Goal: Task Accomplishment & Management: Manage account settings

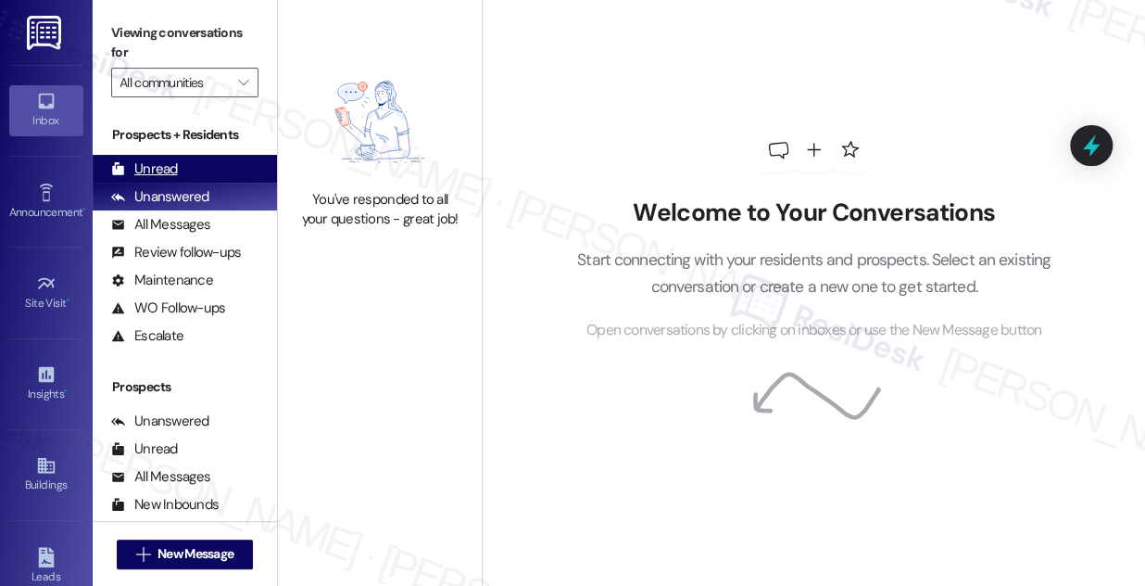
click at [194, 171] on div "Unread (0)" at bounding box center [185, 169] width 184 height 28
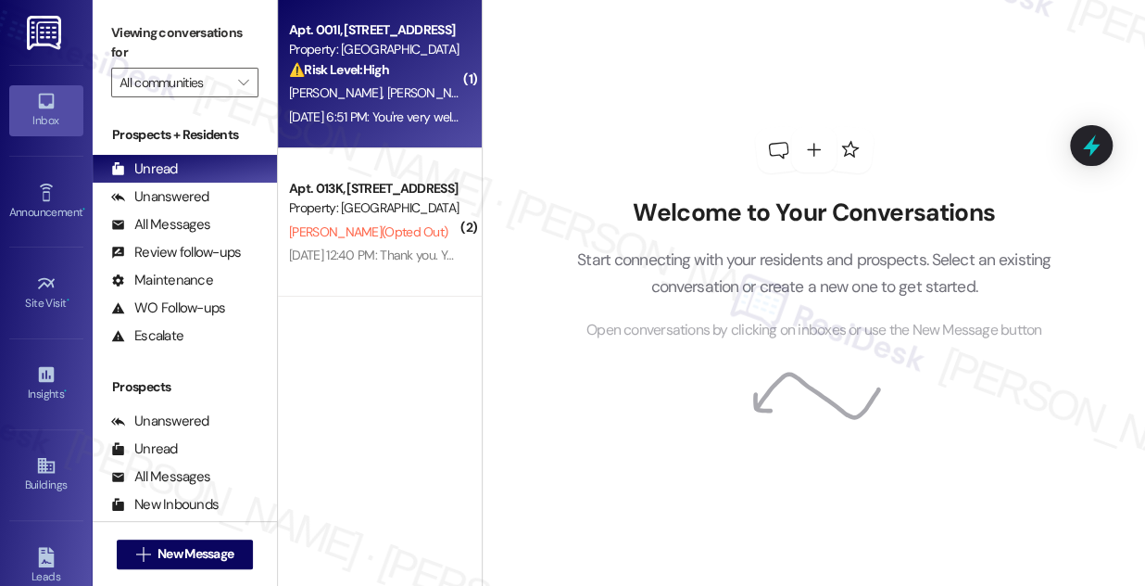
click at [359, 79] on div "⚠️ Risk Level: High The resident selected a renewal offer but has not received …" at bounding box center [374, 69] width 171 height 19
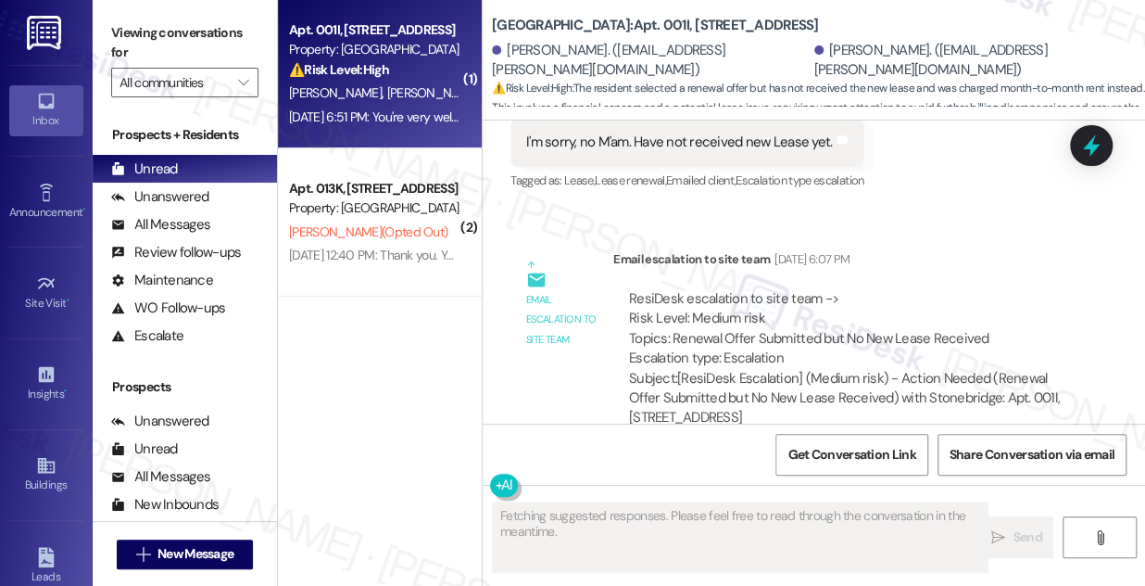
scroll to position [15795, 0]
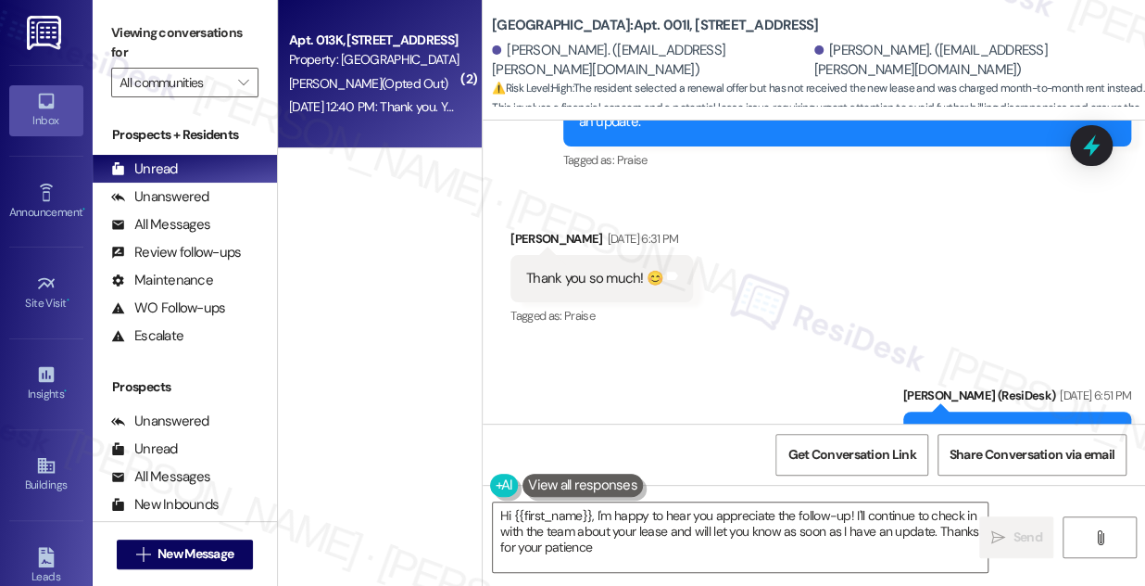
type textarea "Hi {{first_name}}, I'm happy to hear you appreciate the follow-up! I'll continu…"
click at [439, 117] on div "[DATE] 12:40 PM: Thank you. You will no longer receive texts from this thread. …" at bounding box center [374, 106] width 175 height 23
type textarea "Fetching suggested responses. Please feel free to read through the conversation…"
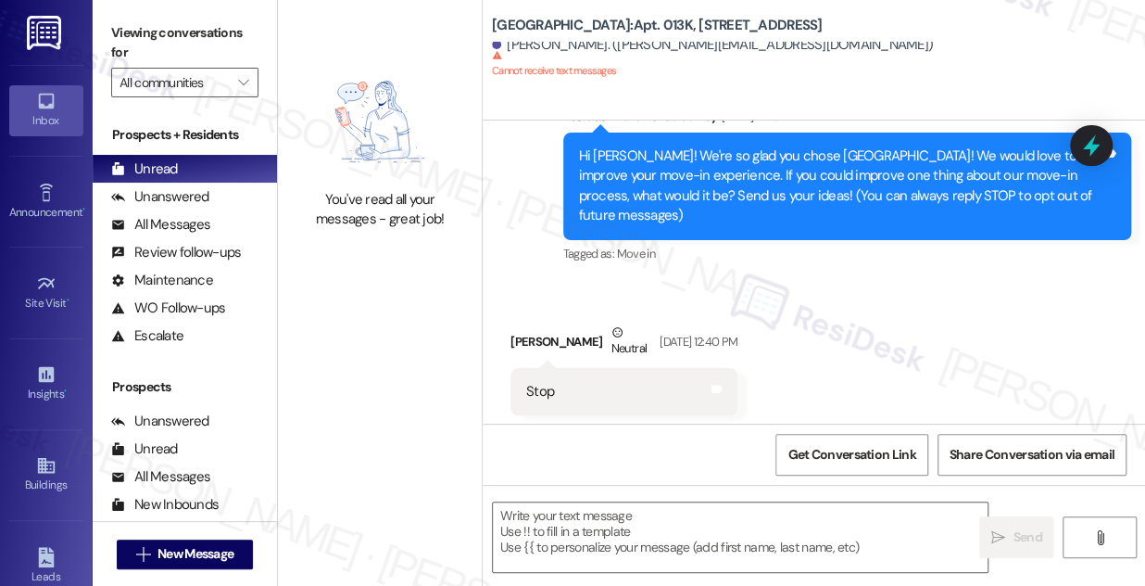
scroll to position [108, 0]
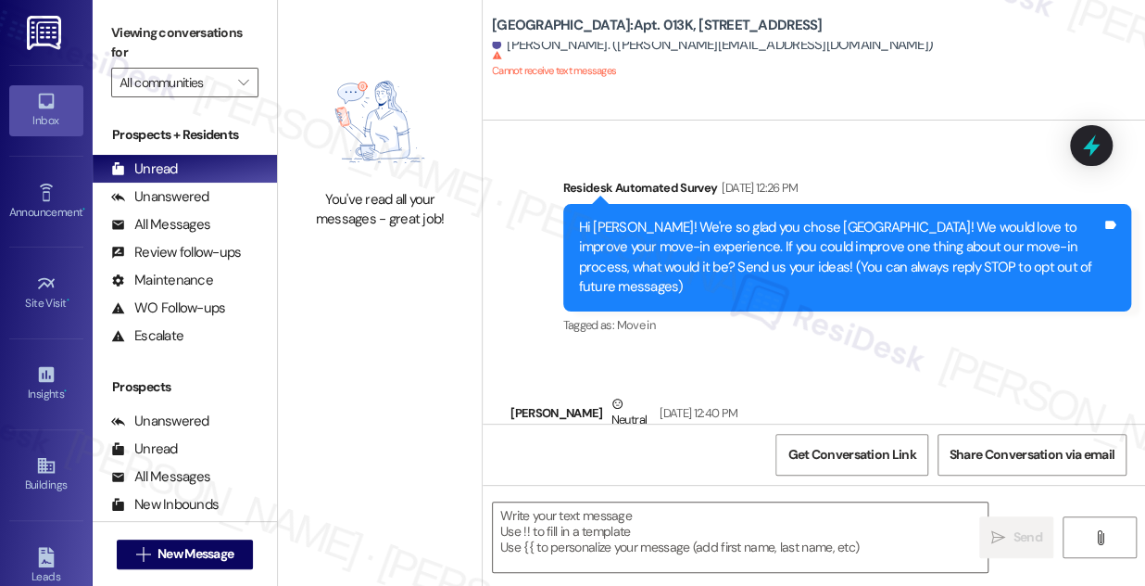
click at [754, 234] on div "Hi [PERSON_NAME]! We're so glad you chose [GEOGRAPHIC_DATA]! We would love to i…" at bounding box center [841, 258] width 524 height 80
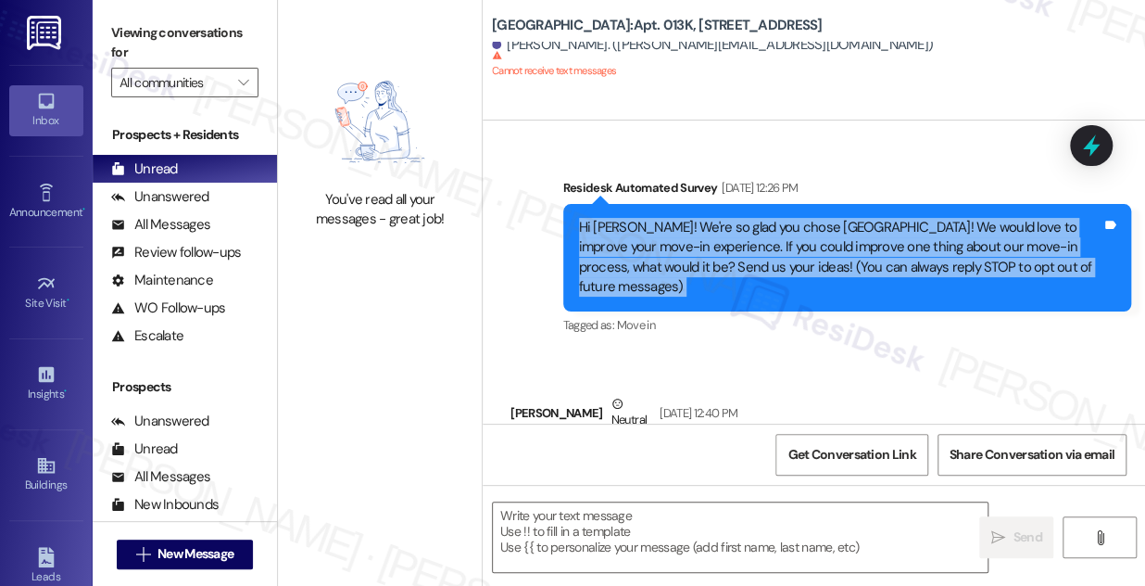
click at [754, 234] on div "Hi [PERSON_NAME]! We're so glad you chose [GEOGRAPHIC_DATA]! We would love to i…" at bounding box center [841, 258] width 524 height 80
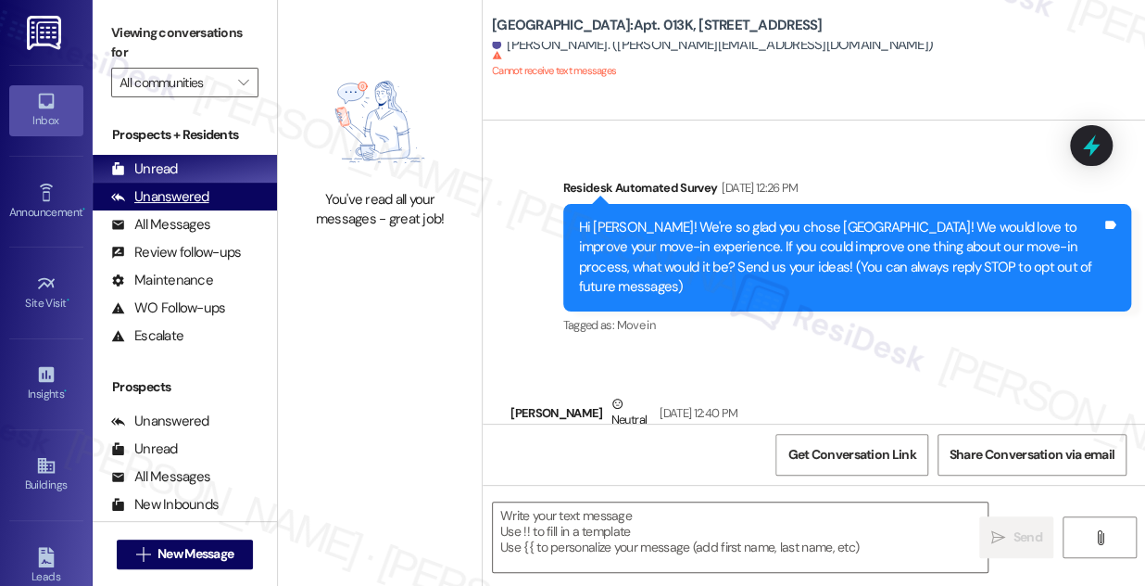
click at [196, 189] on div "Unanswered" at bounding box center [160, 196] width 98 height 19
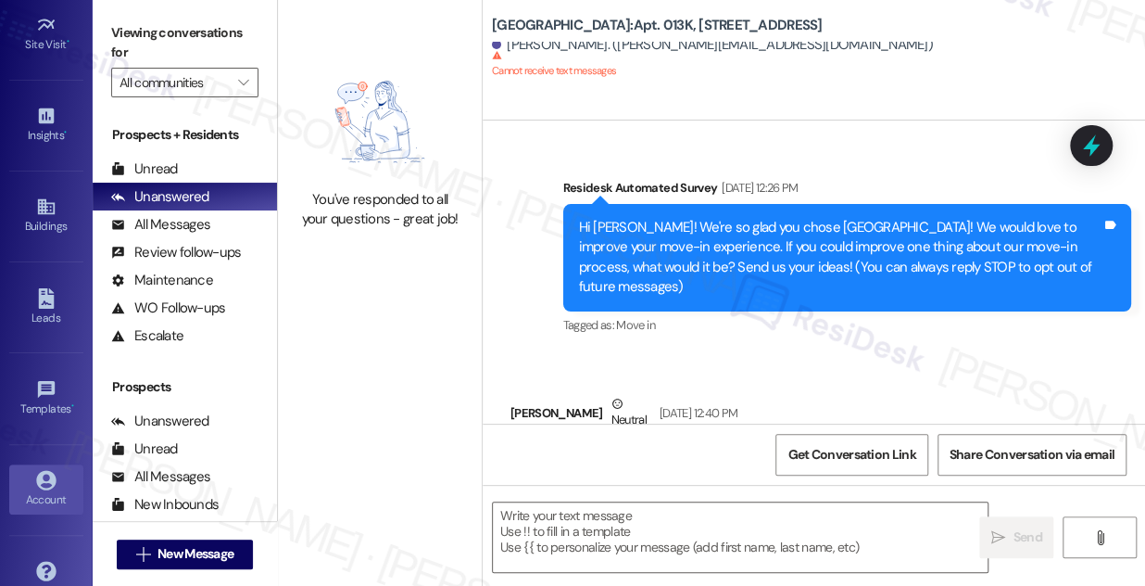
scroll to position [291, 0]
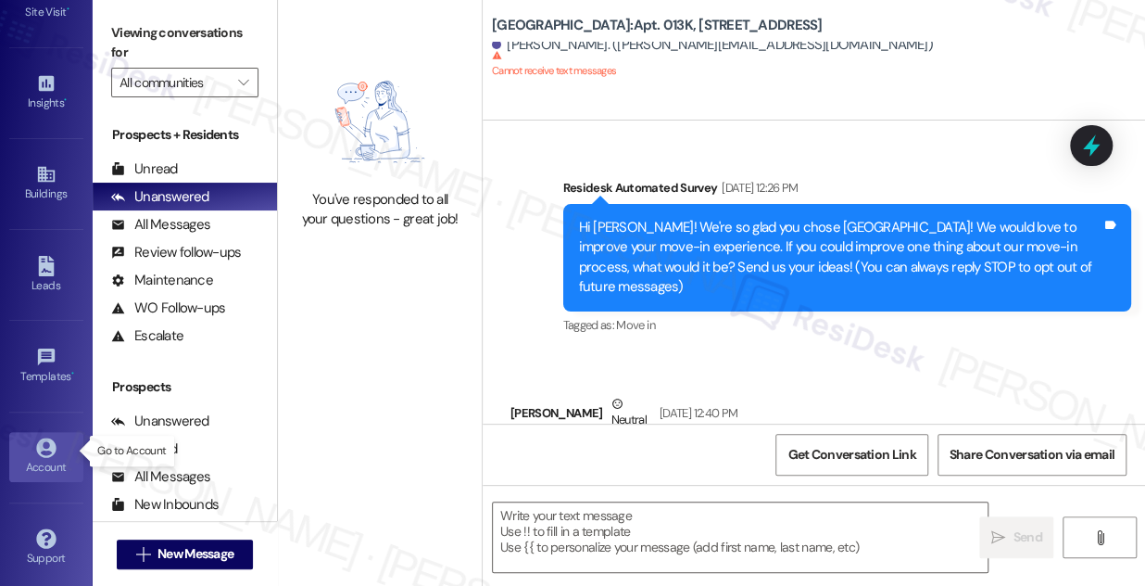
click at [49, 471] on link "Account" at bounding box center [46, 457] width 74 height 50
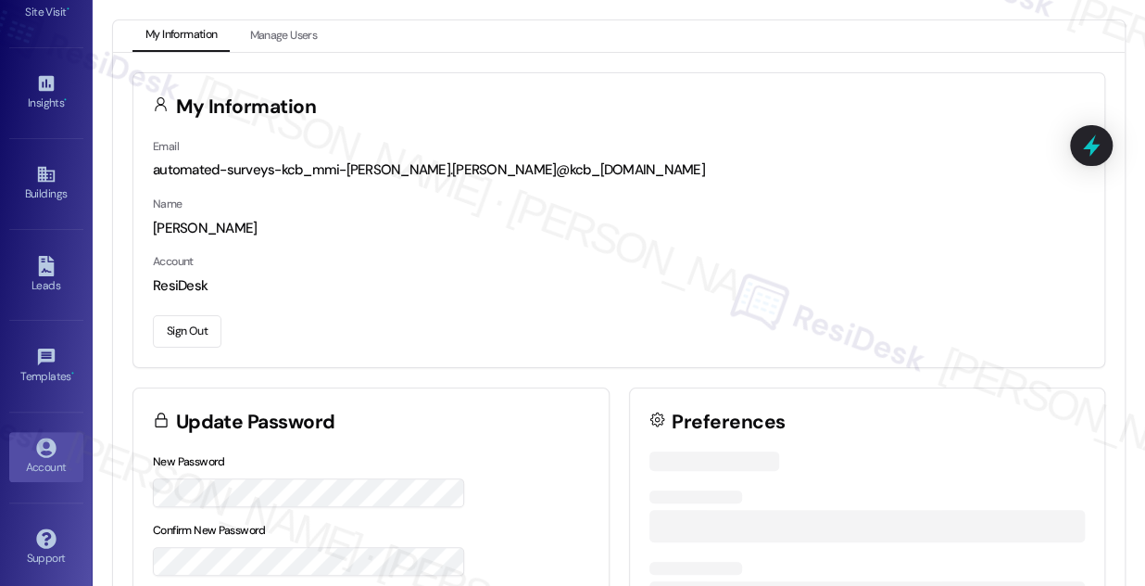
click at [180, 331] on button "Sign Out" at bounding box center [187, 331] width 69 height 32
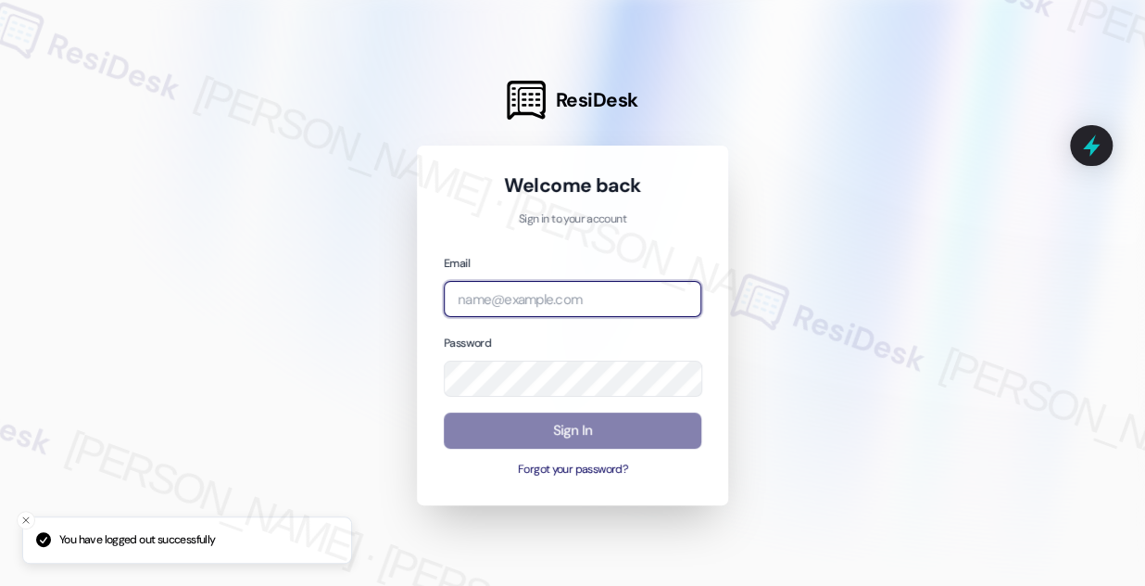
click at [541, 300] on input "email" at bounding box center [573, 299] width 258 height 36
type input "[EMAIL_ADDRESS][PERSON_NAME][PERSON_NAME][DOMAIN_NAME]"
